Goal: Task Accomplishment & Management: Manage account settings

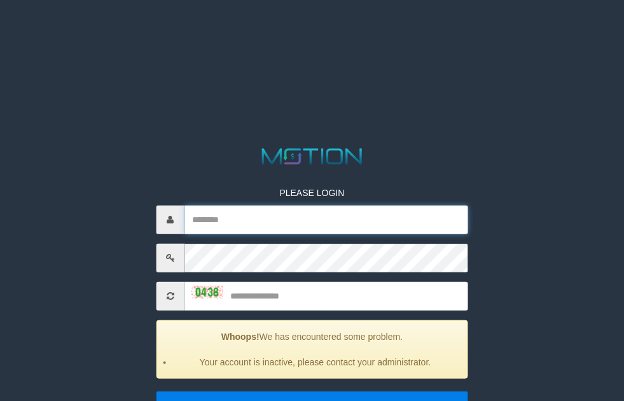
click at [369, 214] on input "text" at bounding box center [327, 220] width 284 height 29
paste input "**********"
click at [306, 230] on input "**********" at bounding box center [327, 220] width 284 height 29
type input "**********"
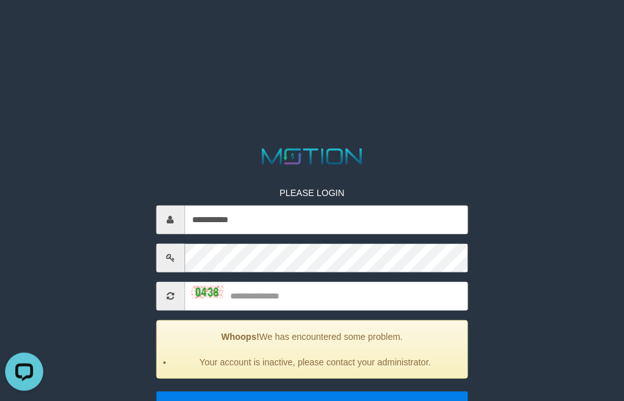
drag, startPoint x: 328, startPoint y: 274, endPoint x: 348, endPoint y: 288, distance: 25.1
click at [330, 278] on div "**********" at bounding box center [312, 302] width 332 height 270
click at [348, 288] on input "text" at bounding box center [327, 296] width 284 height 29
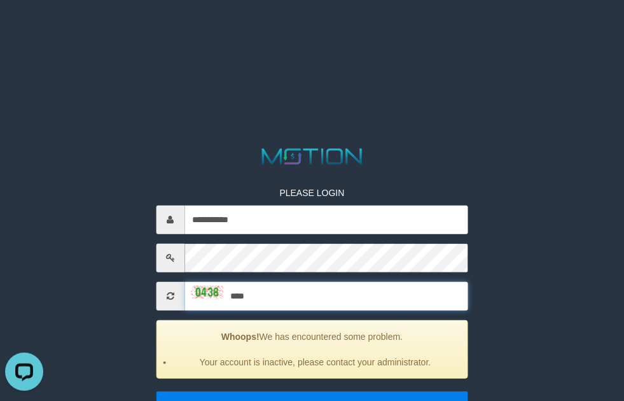
type input "****"
click at [156, 391] on input "*****" at bounding box center [312, 404] width 313 height 27
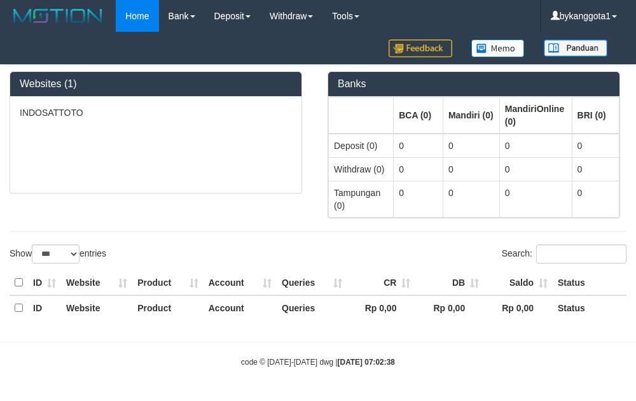
select select "***"
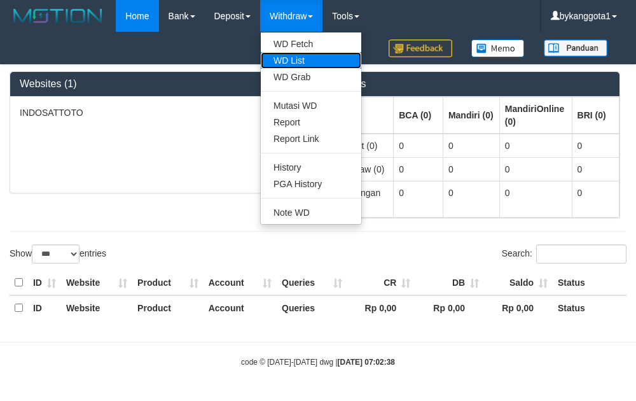
click at [309, 59] on link "WD List" at bounding box center [311, 60] width 101 height 17
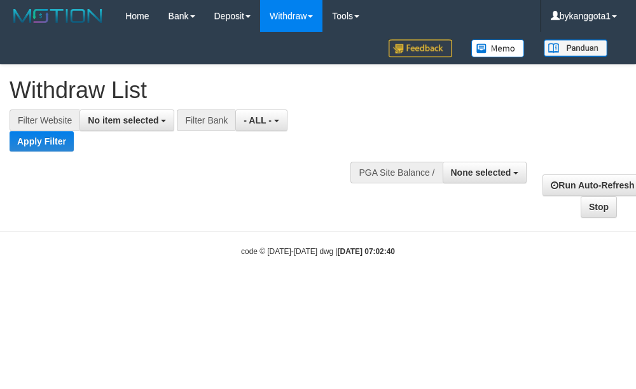
select select
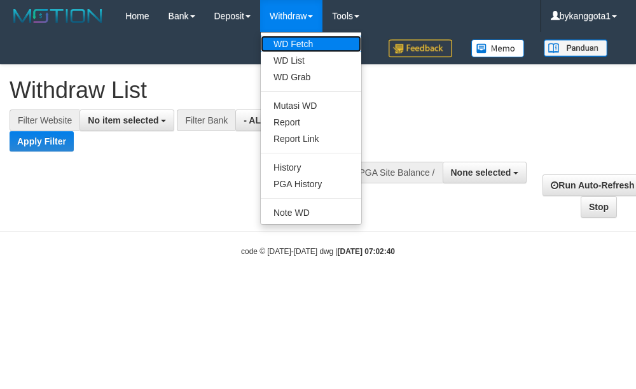
click at [309, 42] on link "WD Fetch" at bounding box center [311, 44] width 101 height 17
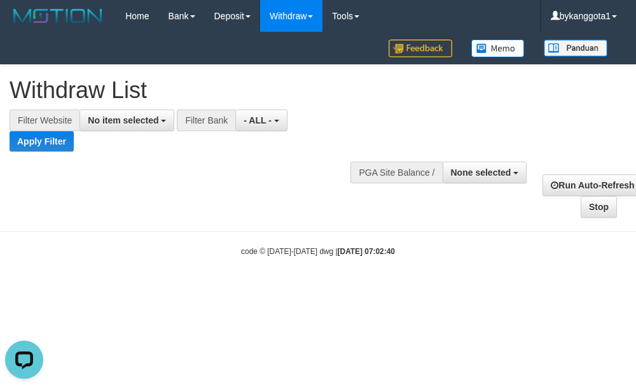
drag, startPoint x: 367, startPoint y: 201, endPoint x: 352, endPoint y: 195, distance: 15.7
click at [354, 196] on div "**********" at bounding box center [318, 141] width 636 height 153
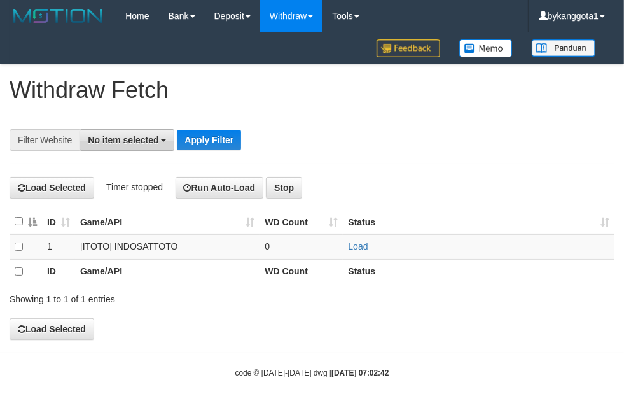
click at [126, 134] on button "No item selected" at bounding box center [127, 140] width 95 height 22
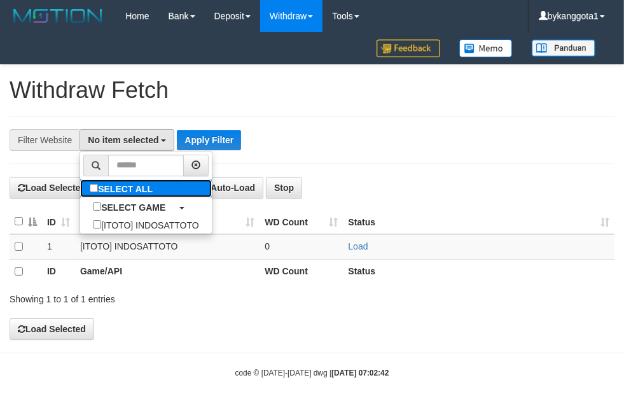
click at [151, 188] on label "SELECT ALL" at bounding box center [122, 188] width 85 height 18
select select "****"
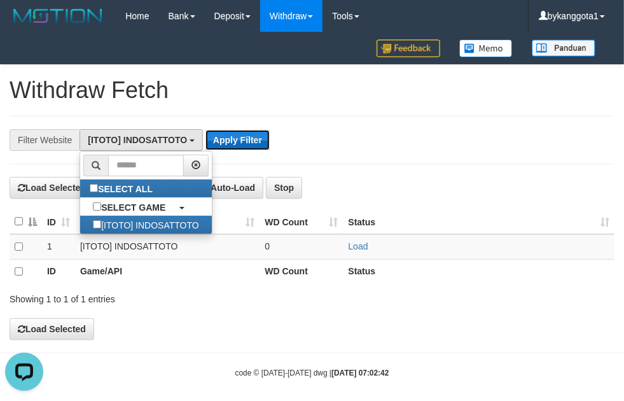
click at [232, 141] on button "Apply Filter" at bounding box center [238, 140] width 64 height 20
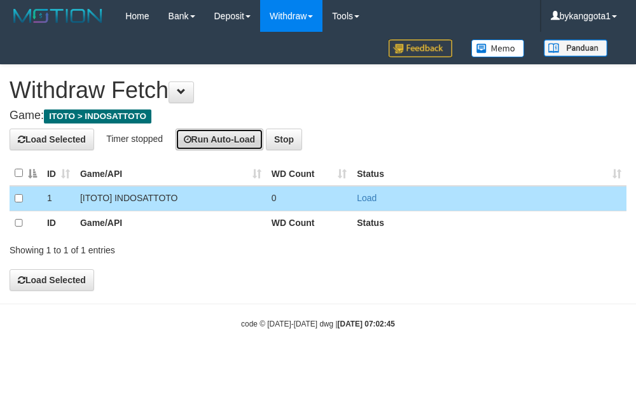
click at [199, 139] on button "Run Auto-Load" at bounding box center [220, 140] width 88 height 22
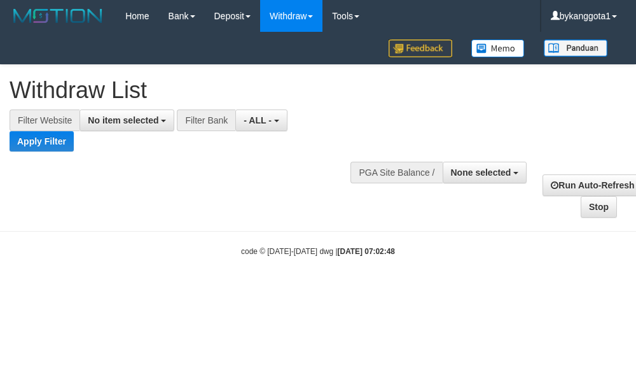
select select
click at [125, 120] on span "No item selected" at bounding box center [123, 120] width 71 height 10
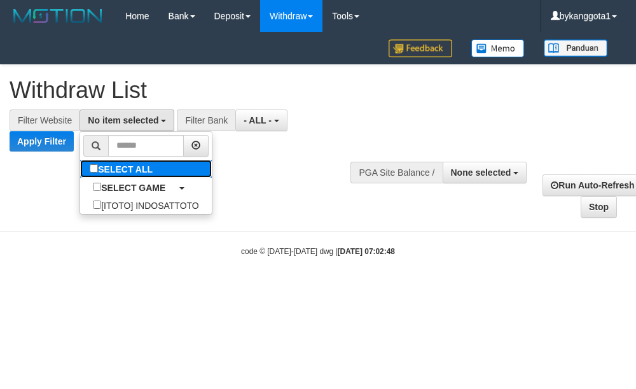
click at [151, 174] on label "SELECT ALL" at bounding box center [122, 169] width 85 height 18
select select "****"
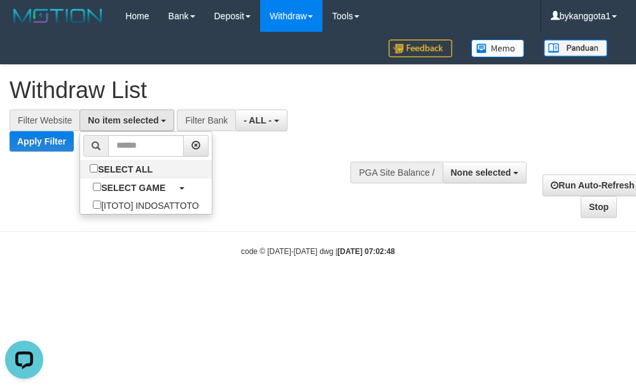
scroll to position [11, 0]
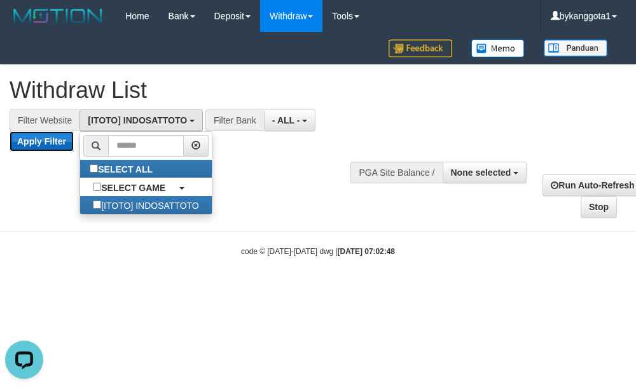
click at [46, 148] on button "Apply Filter" at bounding box center [42, 141] width 64 height 20
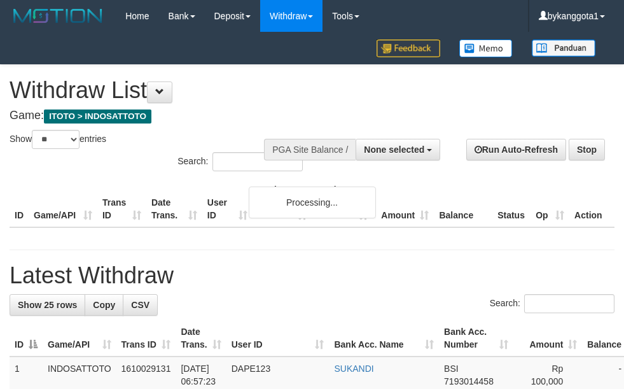
select select
select select "**"
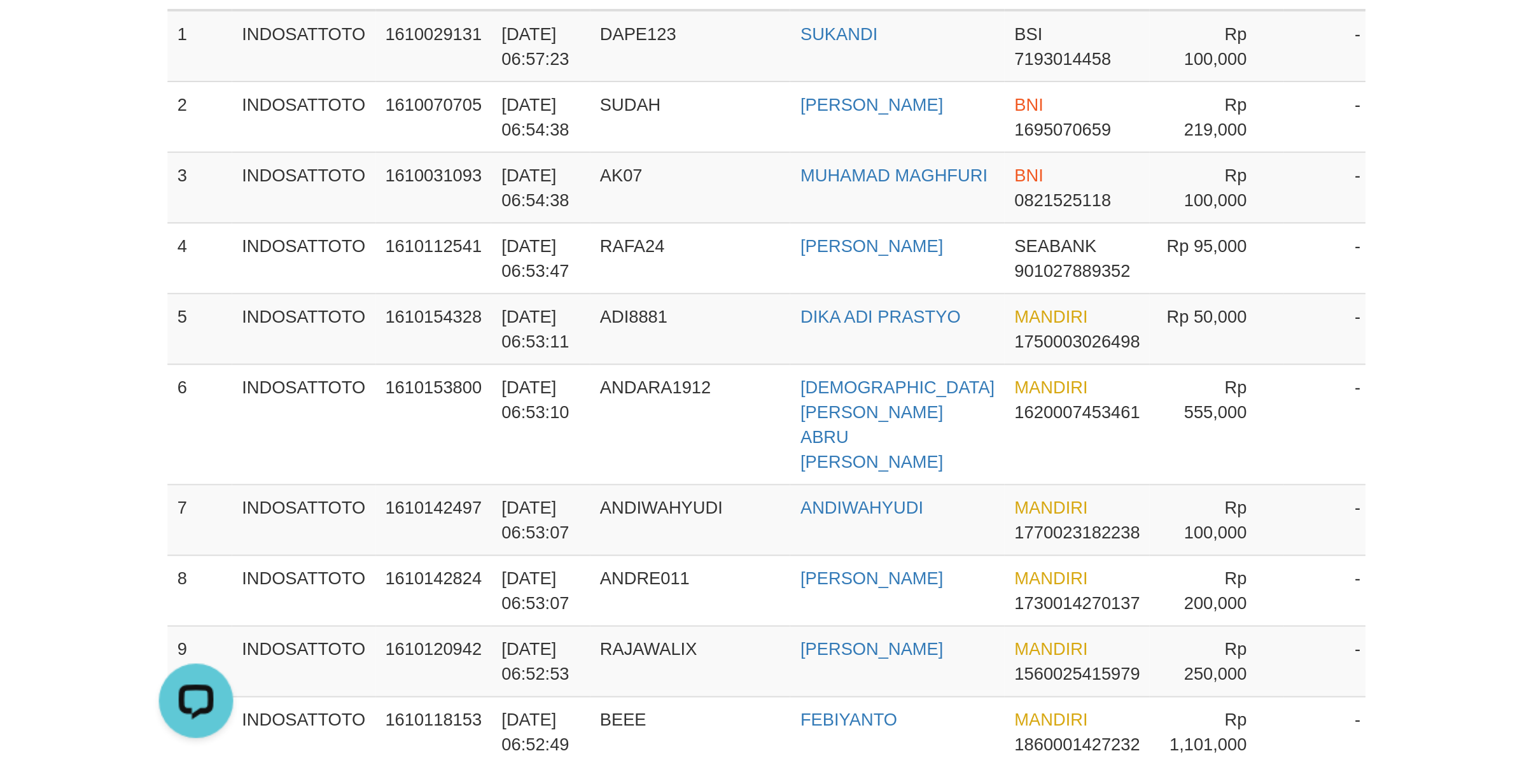
scroll to position [1636, 0]
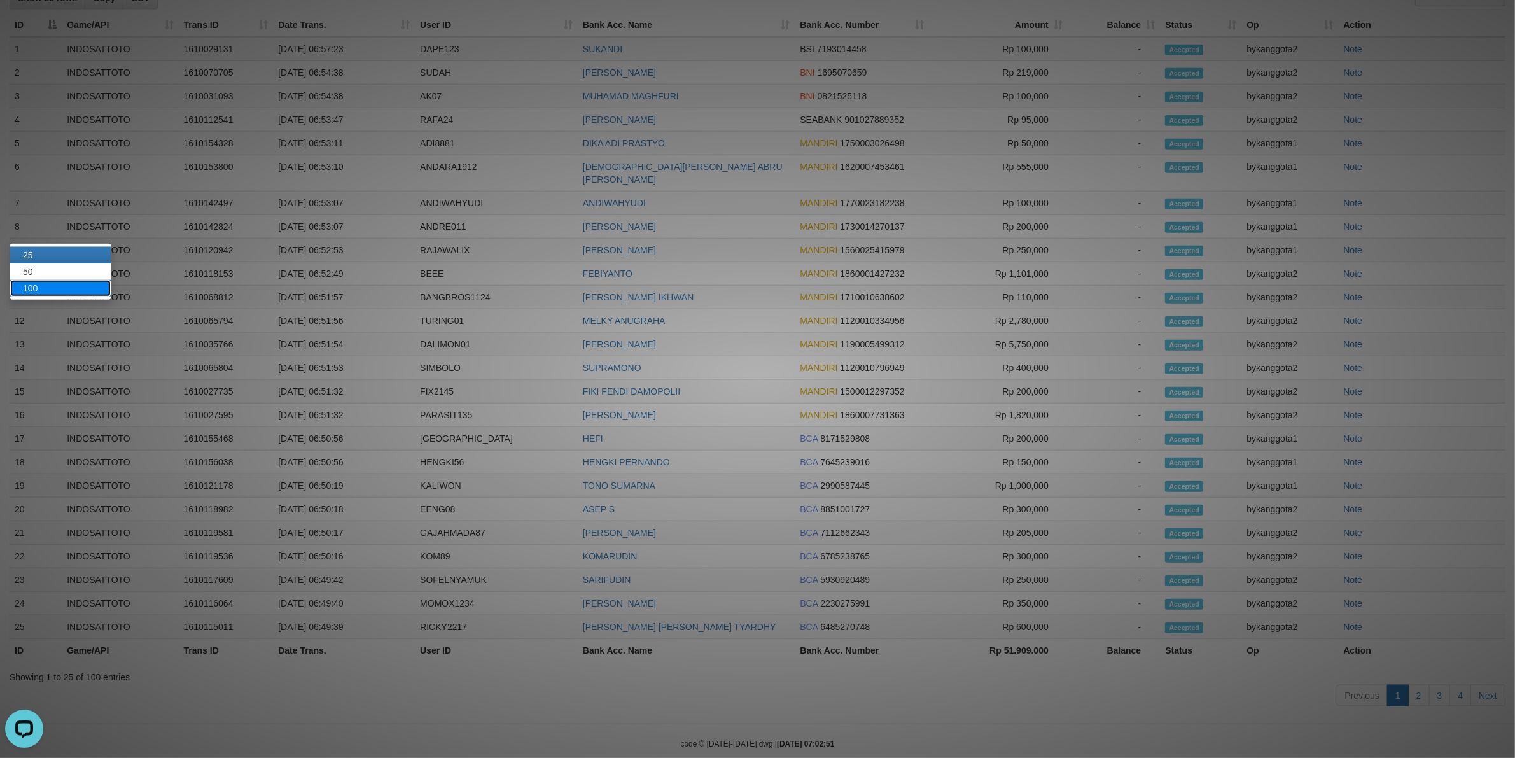
click at [52, 295] on link "100" at bounding box center [60, 288] width 101 height 17
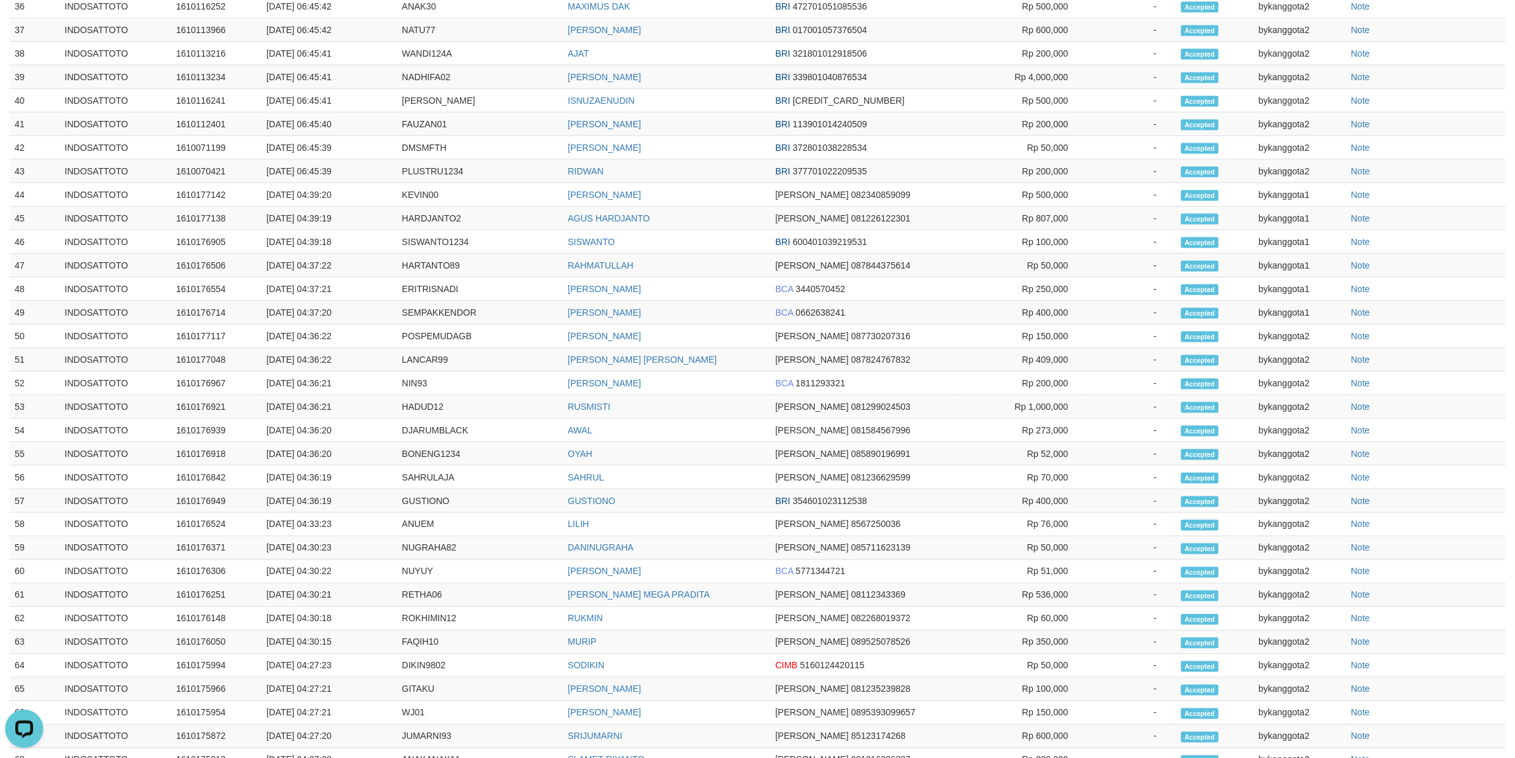
scroll to position [2485, 0]
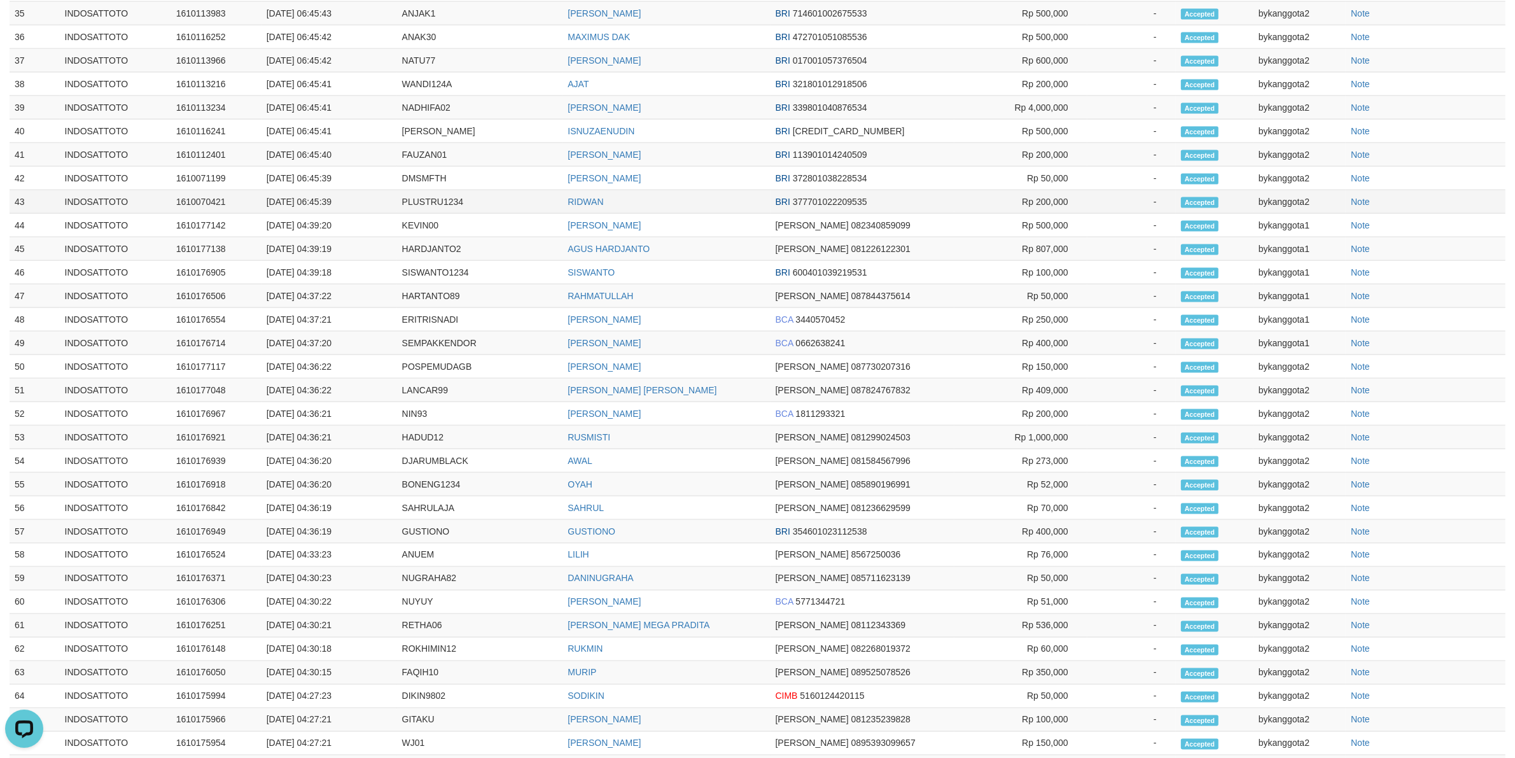
click at [447, 214] on td "PLUSTRU1234" at bounding box center [480, 202] width 166 height 24
copy tr "PLUSTRU1234"
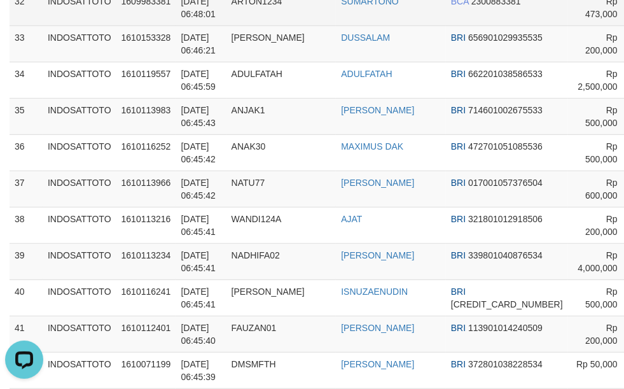
scroll to position [3265, 0]
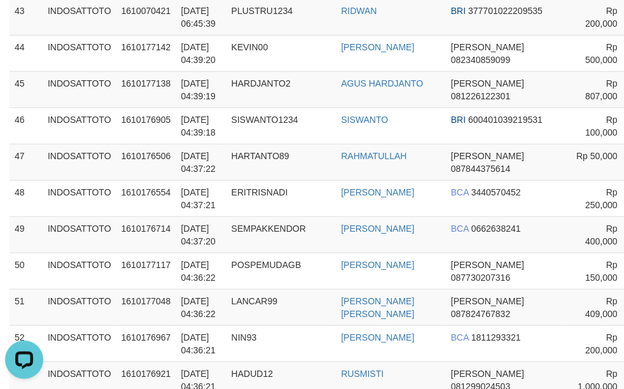
click at [351, 262] on tbody "1 INDOSATTOTO 1610029131 01/09/2025 06:57:23 DAPE123 SUKANDI BSI 7193014458 Rp …" at bounding box center [428, 270] width 836 height 3667
drag, startPoint x: 321, startPoint y: 200, endPoint x: 587, endPoint y: 257, distance: 271.3
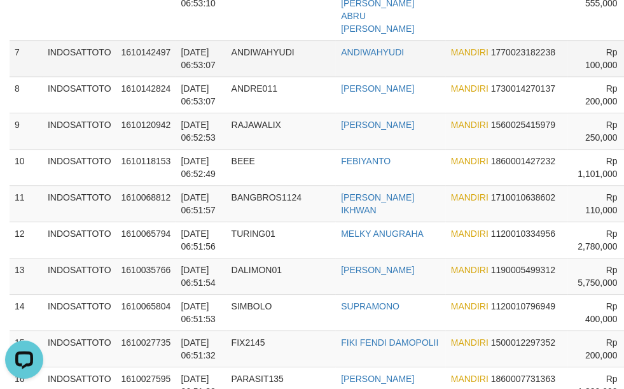
scroll to position [2792, 0]
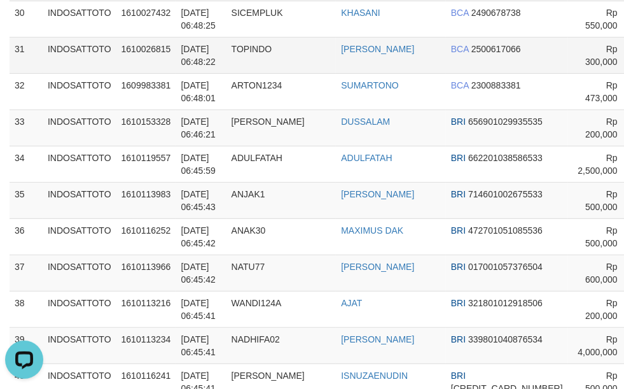
drag, startPoint x: 185, startPoint y: 313, endPoint x: 552, endPoint y: 323, distance: 366.8
drag, startPoint x: 246, startPoint y: 167, endPoint x: 594, endPoint y: 218, distance: 351.8
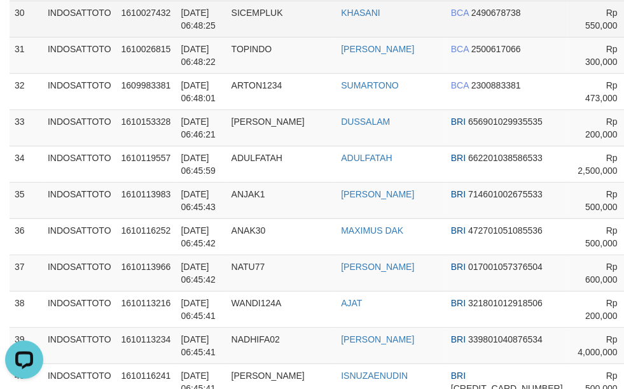
drag, startPoint x: 200, startPoint y: 218, endPoint x: 608, endPoint y: 276, distance: 412.1
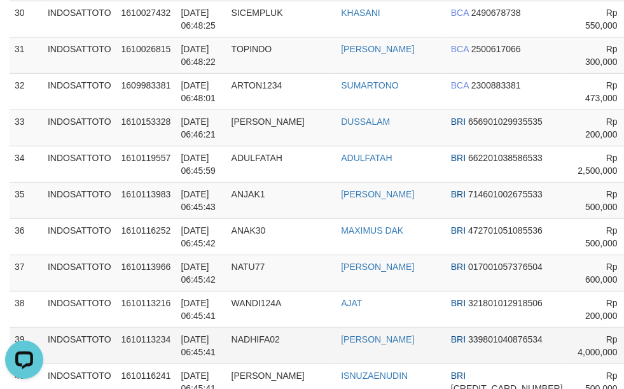
scroll to position [3156, 0]
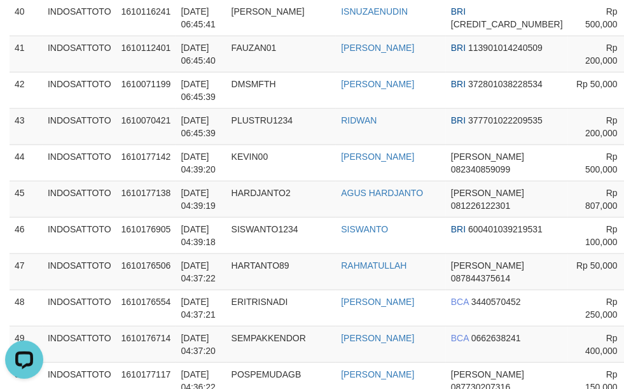
drag, startPoint x: 514, startPoint y: 200, endPoint x: 613, endPoint y: 224, distance: 101.4
click at [523, 200] on tbody "1 INDOSATTOTO 1610029131 01/09/2025 06:57:23 DAPE123 SUKANDI BSI 7193014458 Rp …" at bounding box center [428, 379] width 836 height 3667
drag, startPoint x: 242, startPoint y: 161, endPoint x: 565, endPoint y: 217, distance: 328.1
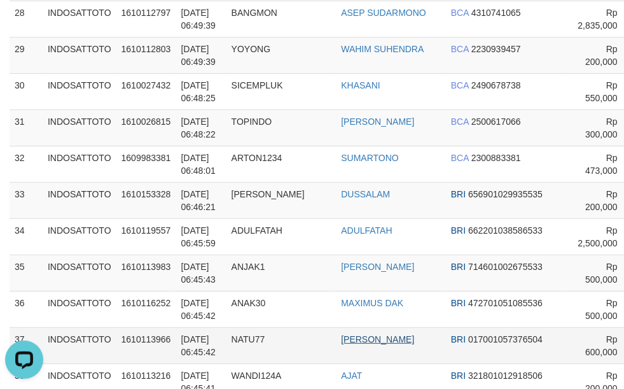
drag, startPoint x: 475, startPoint y: 173, endPoint x: 597, endPoint y: 209, distance: 127.3
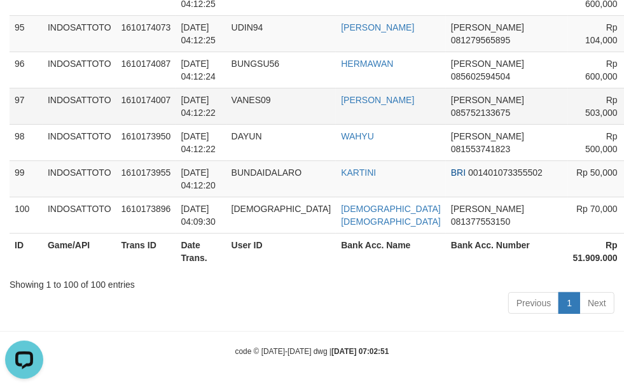
scroll to position [3301, 0]
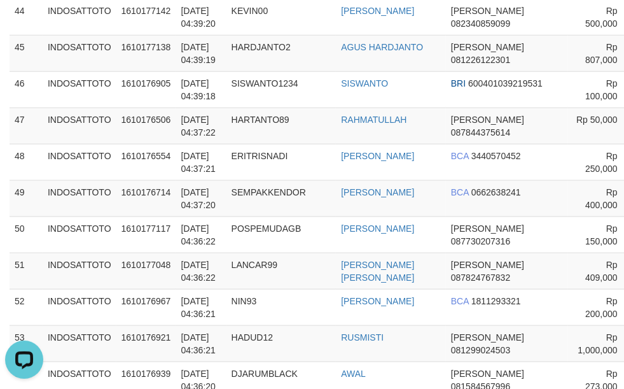
drag, startPoint x: 31, startPoint y: 85, endPoint x: 106, endPoint y: 113, distance: 80.4
click at [39, 88] on tbody "1 INDOSATTOTO 1610029131 01/09/2025 06:57:23 DAPE123 SUKANDI BSI 7193014458 Rp …" at bounding box center [428, 234] width 836 height 3667
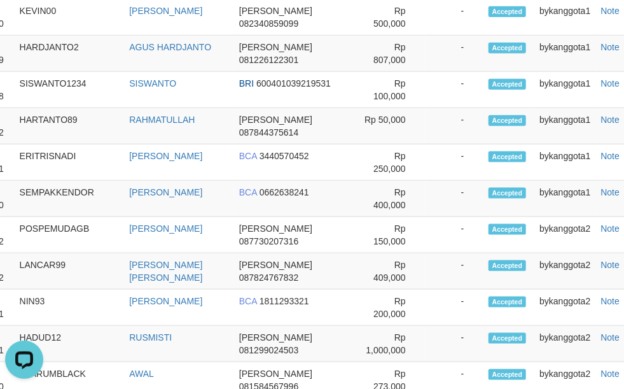
scroll to position [1832, 212]
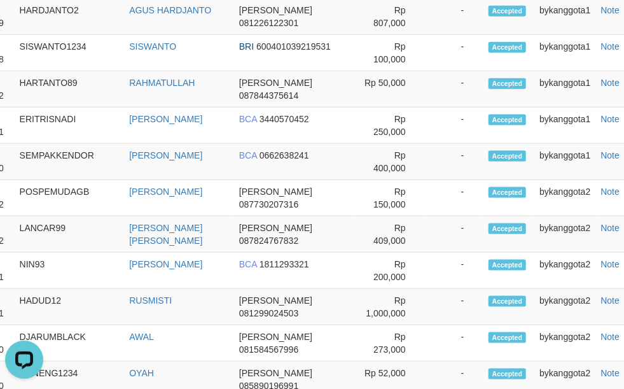
click at [179, 88] on div "Show 100 rows Copy CSV Search: ID Game/API Trans ID Date Trans. User ID Bank Ac…" at bounding box center [100, 208] width 605 height 3814
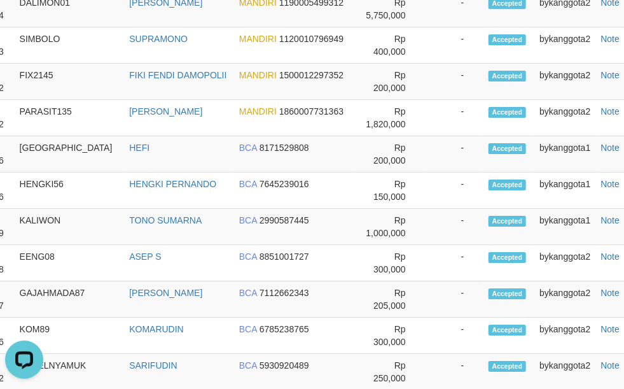
click at [425, 27] on td "-" at bounding box center [454, 9] width 59 height 36
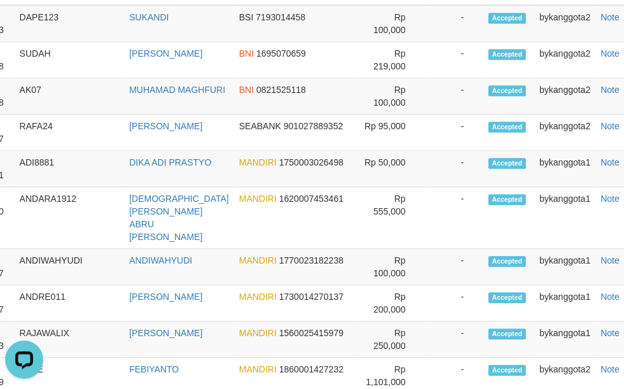
scroll to position [1748, 212]
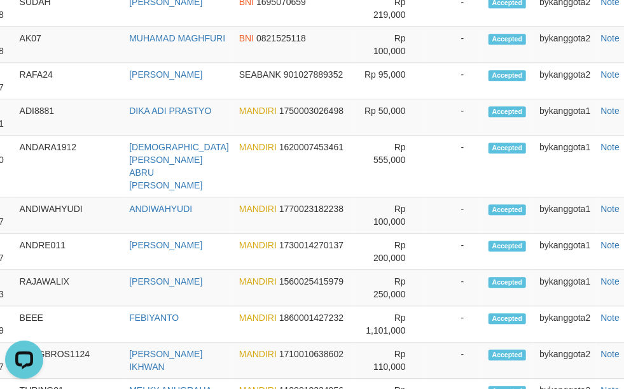
drag, startPoint x: 474, startPoint y: 201, endPoint x: 456, endPoint y: 167, distance: 38.5
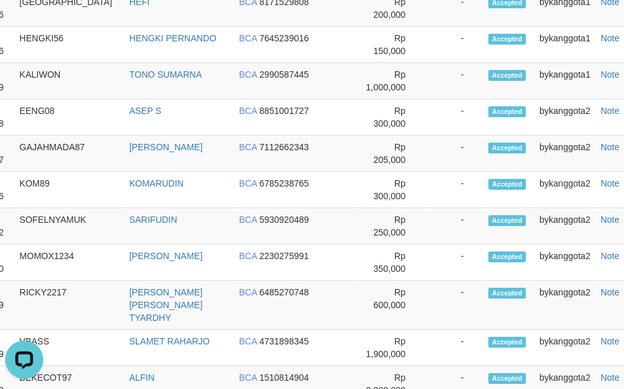
drag, startPoint x: 476, startPoint y: 224, endPoint x: 627, endPoint y: 202, distance: 152.4
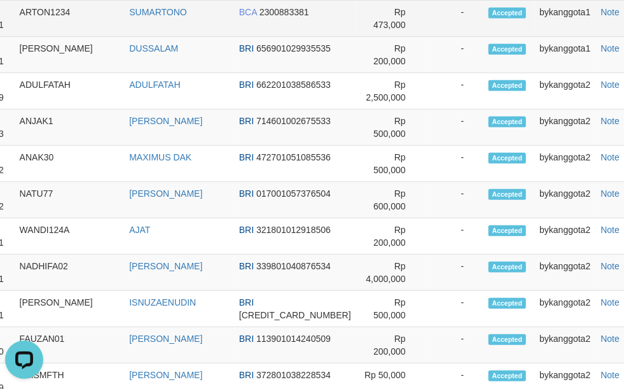
click at [356, 37] on td "Rp 473,000" at bounding box center [390, 19] width 69 height 36
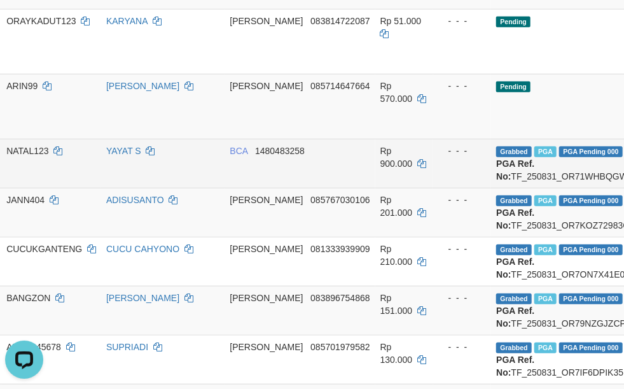
drag, startPoint x: 237, startPoint y: 189, endPoint x: 206, endPoint y: 188, distance: 31.2
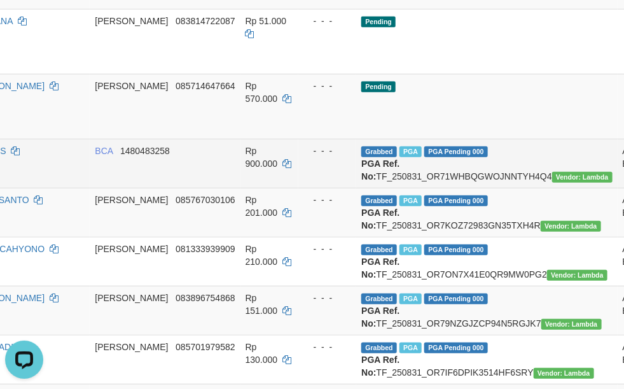
scroll to position [530, 357]
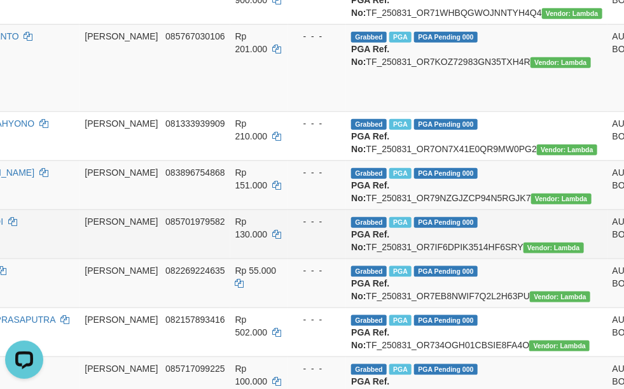
scroll to position [742, 357]
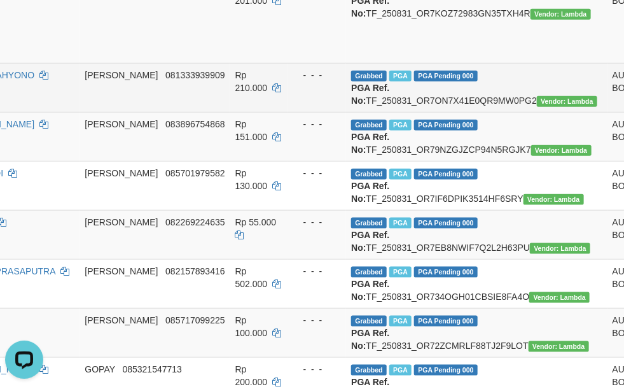
drag, startPoint x: 605, startPoint y: 153, endPoint x: 619, endPoint y: 148, distance: 15.5
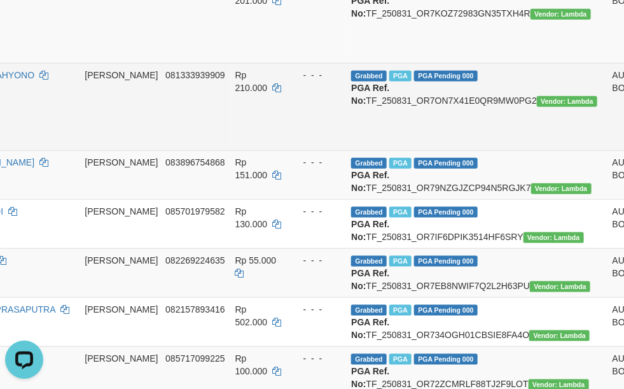
click at [136, 150] on td "DANA 081333939909" at bounding box center [155, 106] width 150 height 87
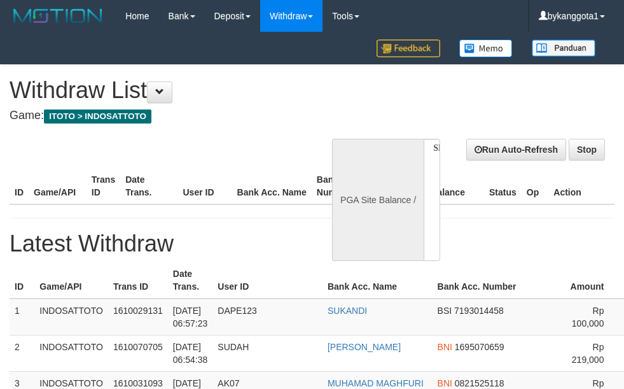
select select
select select "**"
select select
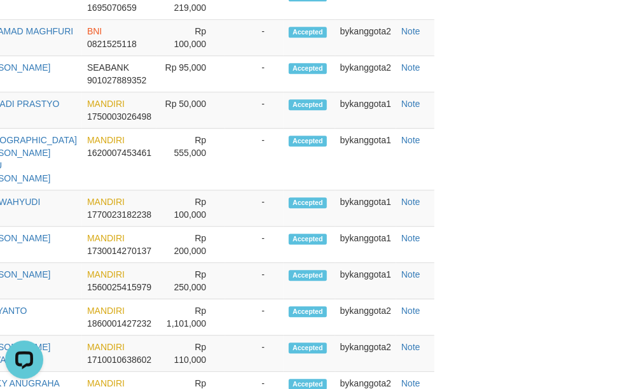
scroll to position [1803, 357]
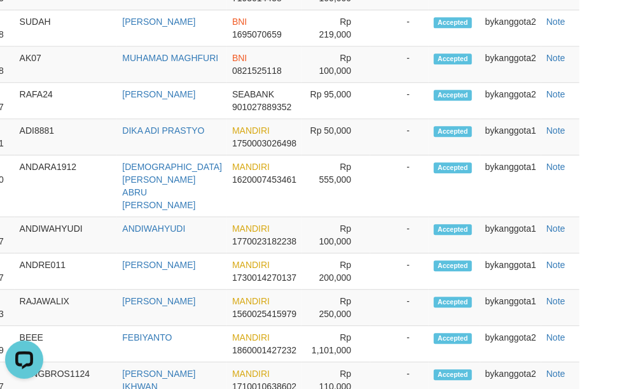
scroll to position [1830, 212]
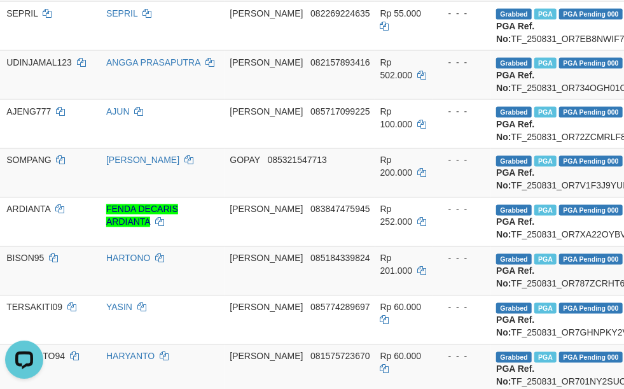
scroll to position [981, 212]
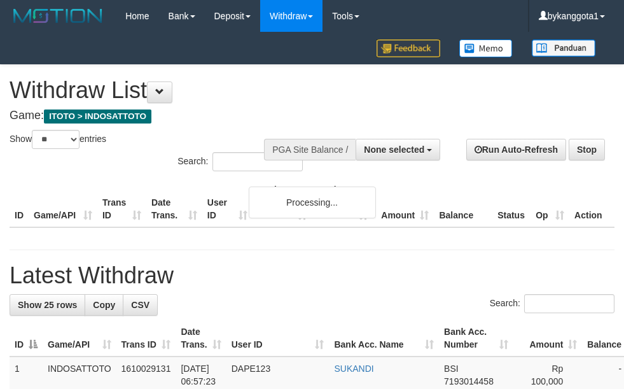
select select
select select "**"
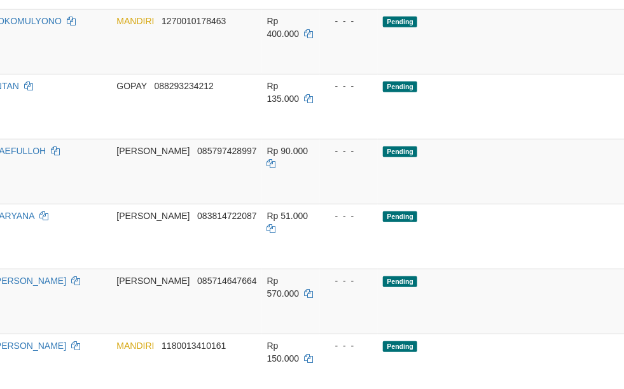
scroll to position [335, 357]
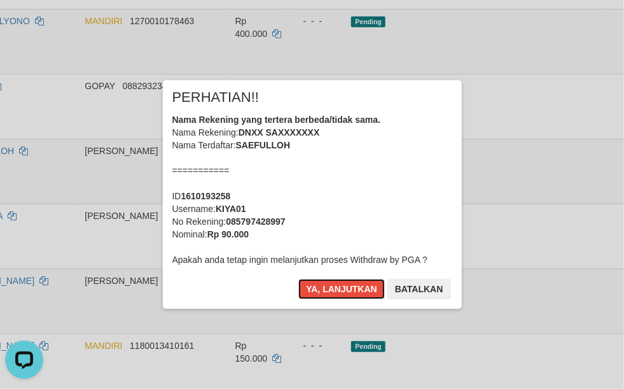
click at [369, 169] on div "Nama Rekening yang tertera berbeda/tidak sama. Nama Rekening: DNXX SAXXXXXXX Na…" at bounding box center [312, 189] width 280 height 153
click at [299, 279] on button "Ya, lanjutkan" at bounding box center [342, 289] width 87 height 20
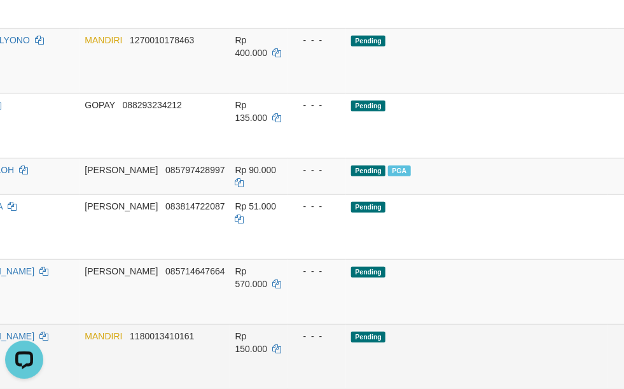
scroll to position [424, 357]
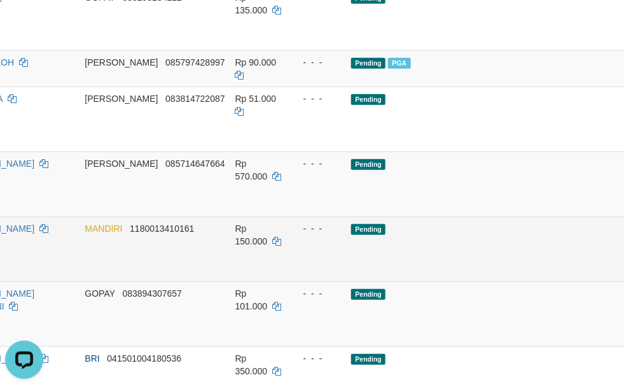
click at [409, 151] on td "Pending" at bounding box center [476, 119] width 261 height 65
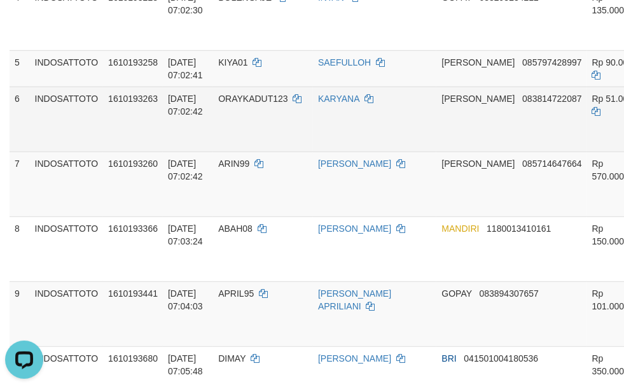
click at [386, 151] on tr "6 INDOSATTOTO 1610193263 [DATE] 07:02:42 ORAYKADUT123 [PERSON_NAME] 08381472208…" at bounding box center [545, 119] width 1071 height 65
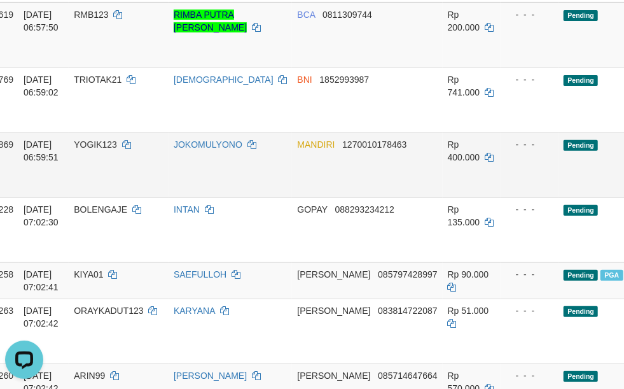
scroll to position [212, 357]
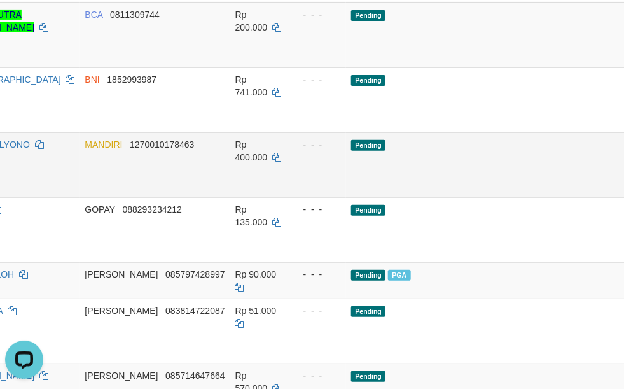
click at [432, 183] on td "Pending" at bounding box center [476, 164] width 261 height 65
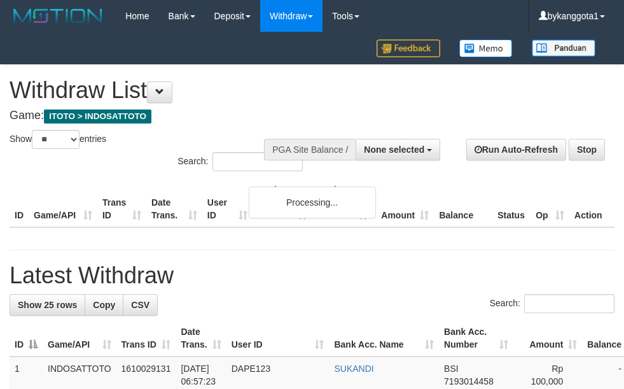
select select
select select "**"
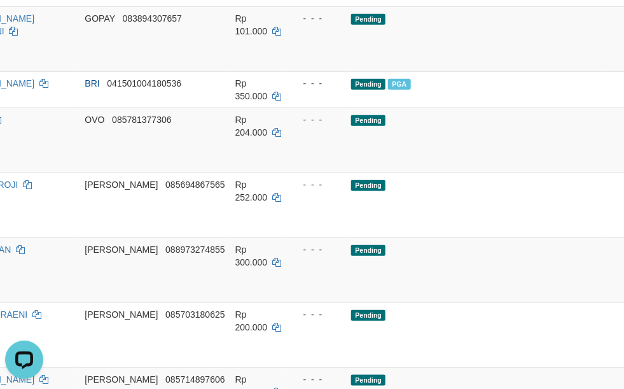
scroll to position [636, 357]
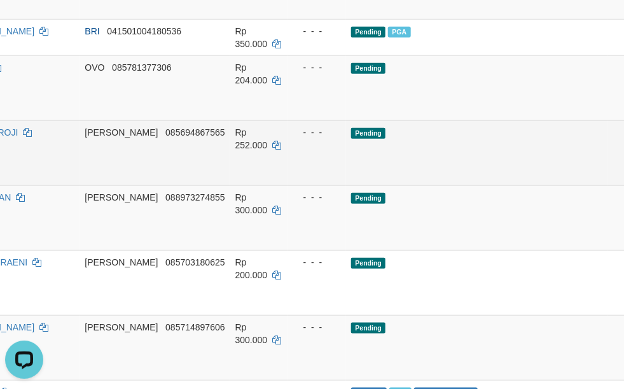
click at [490, 185] on td "Pending" at bounding box center [476, 152] width 261 height 65
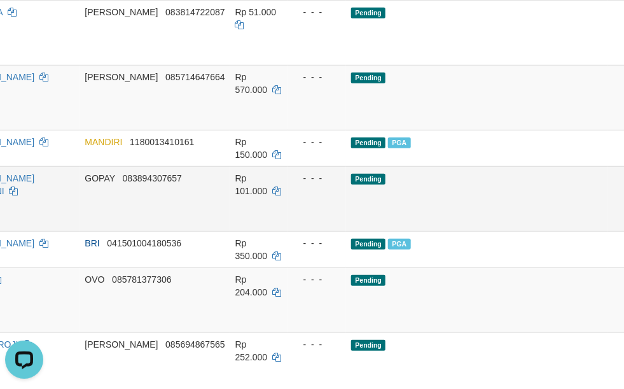
click at [482, 218] on td "Pending" at bounding box center [476, 198] width 261 height 65
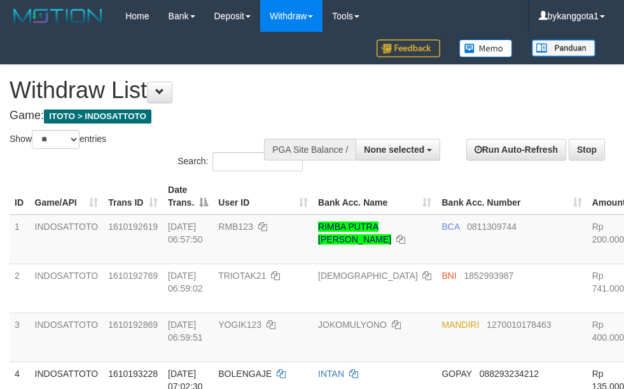
select select
select select "**"
